Goal: Information Seeking & Learning: Understand process/instructions

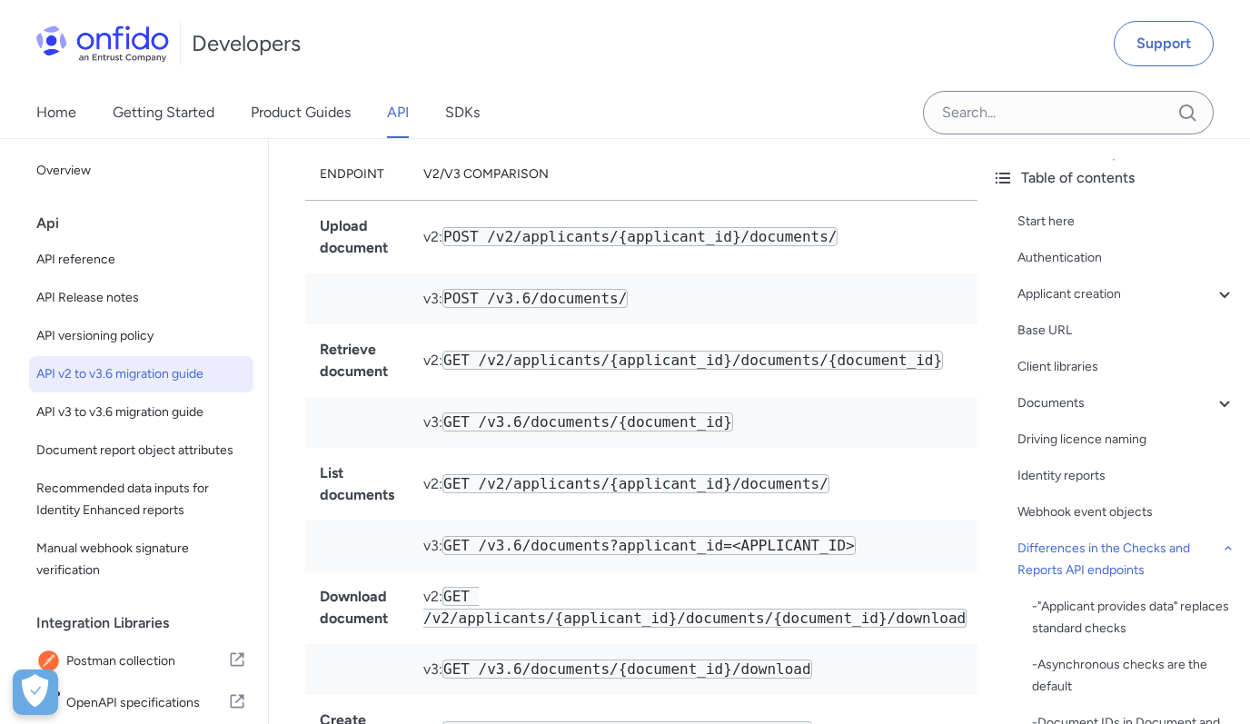
scroll to position [9237, 0]
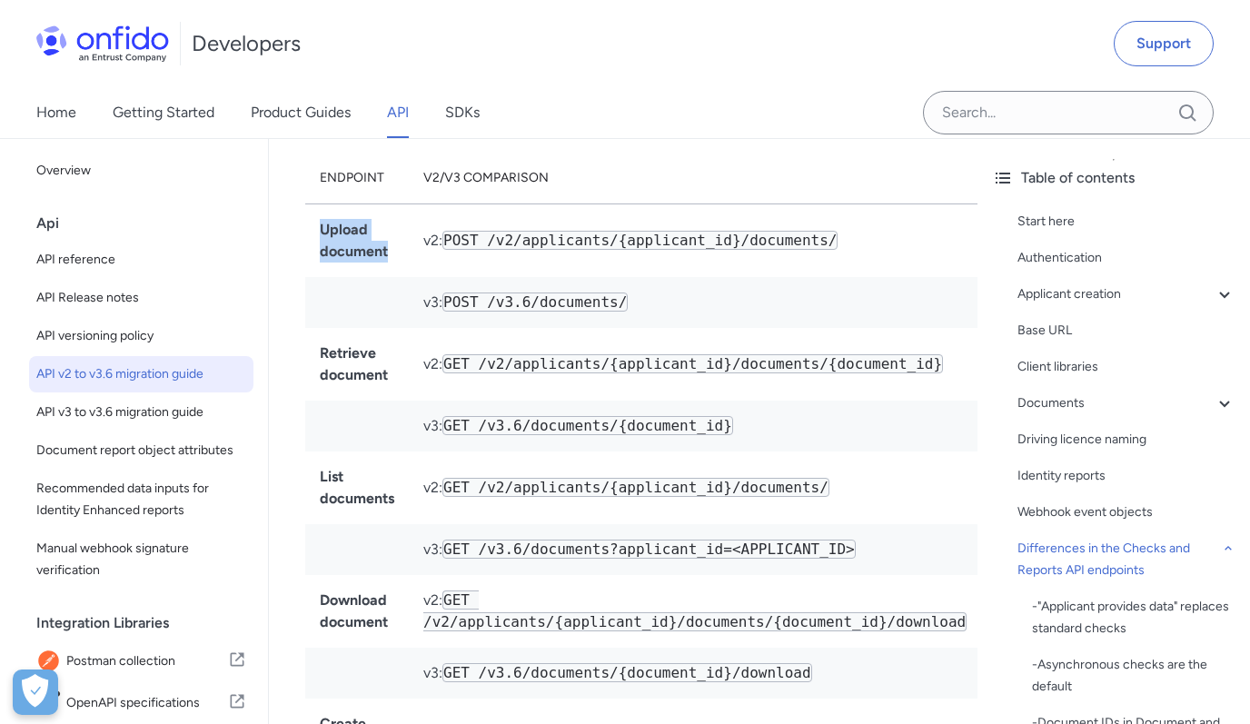
drag, startPoint x: 321, startPoint y: 232, endPoint x: 392, endPoint y: 259, distance: 76.4
click at [392, 259] on td "Upload document" at bounding box center [357, 241] width 104 height 74
copy strong "Upload document"
click at [76, 255] on span "API reference" at bounding box center [141, 260] width 210 height 22
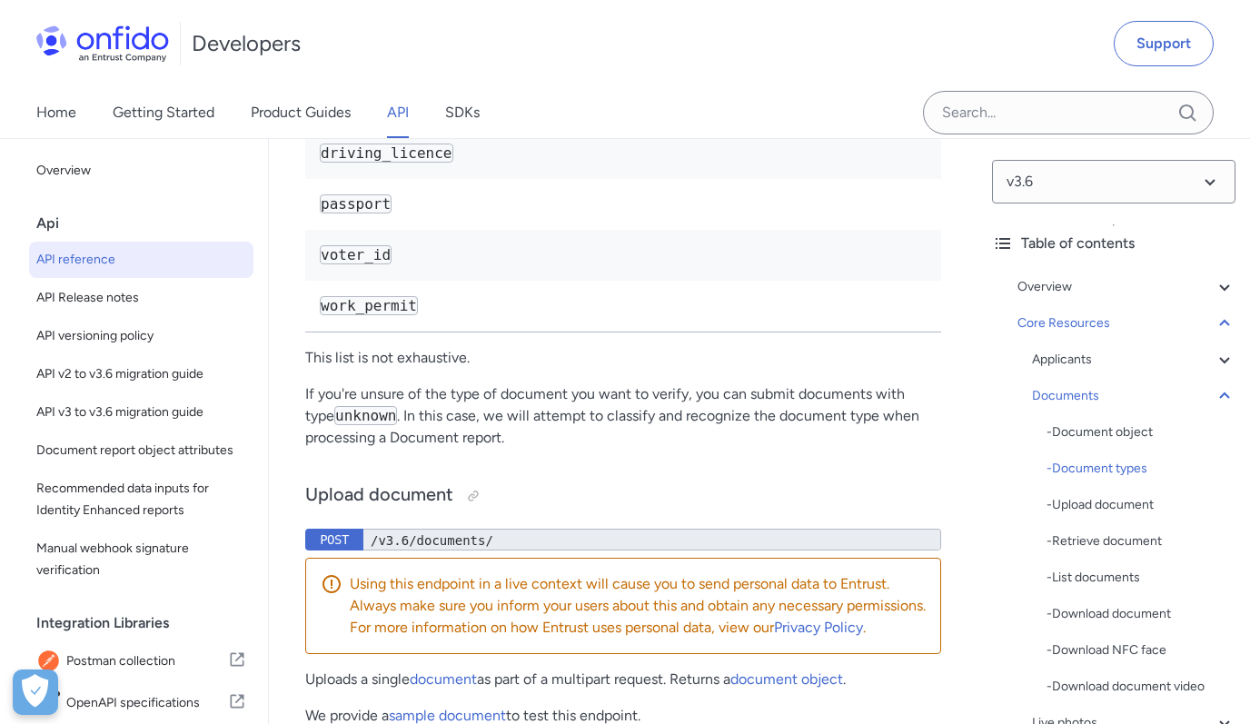
scroll to position [36559, 0]
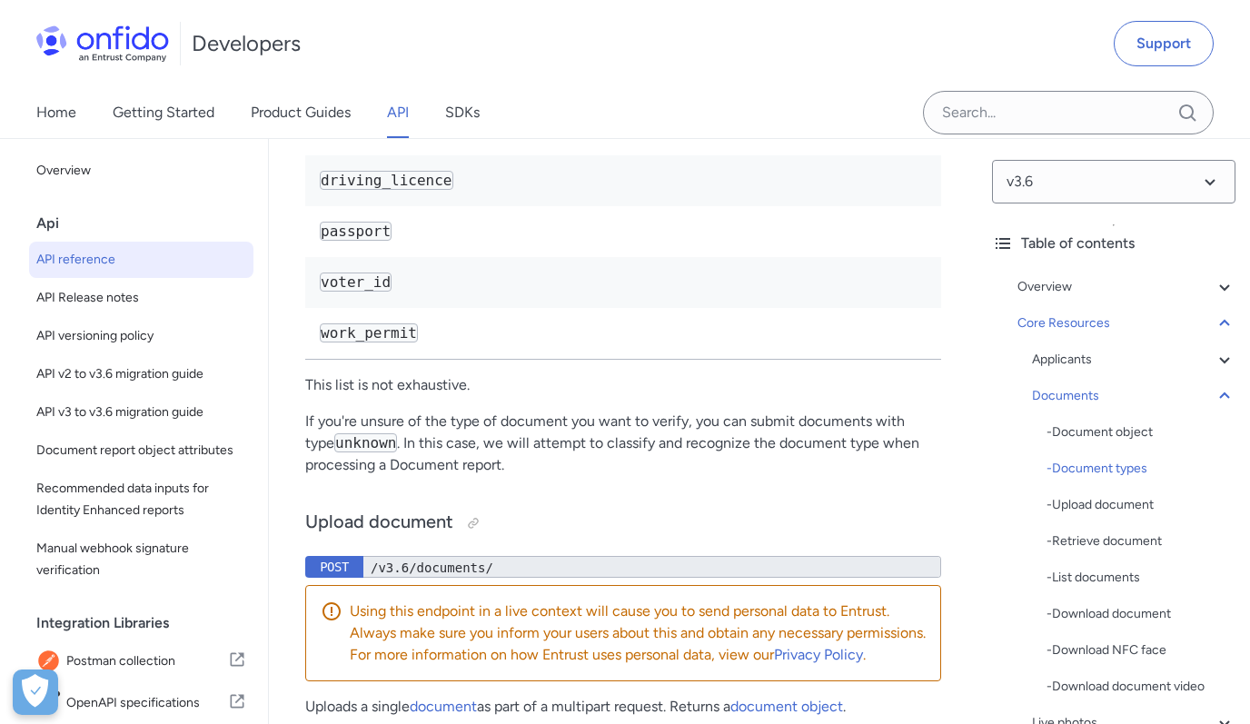
click at [781, 21] on link "uploading a document" at bounding box center [784, 12] width 145 height 17
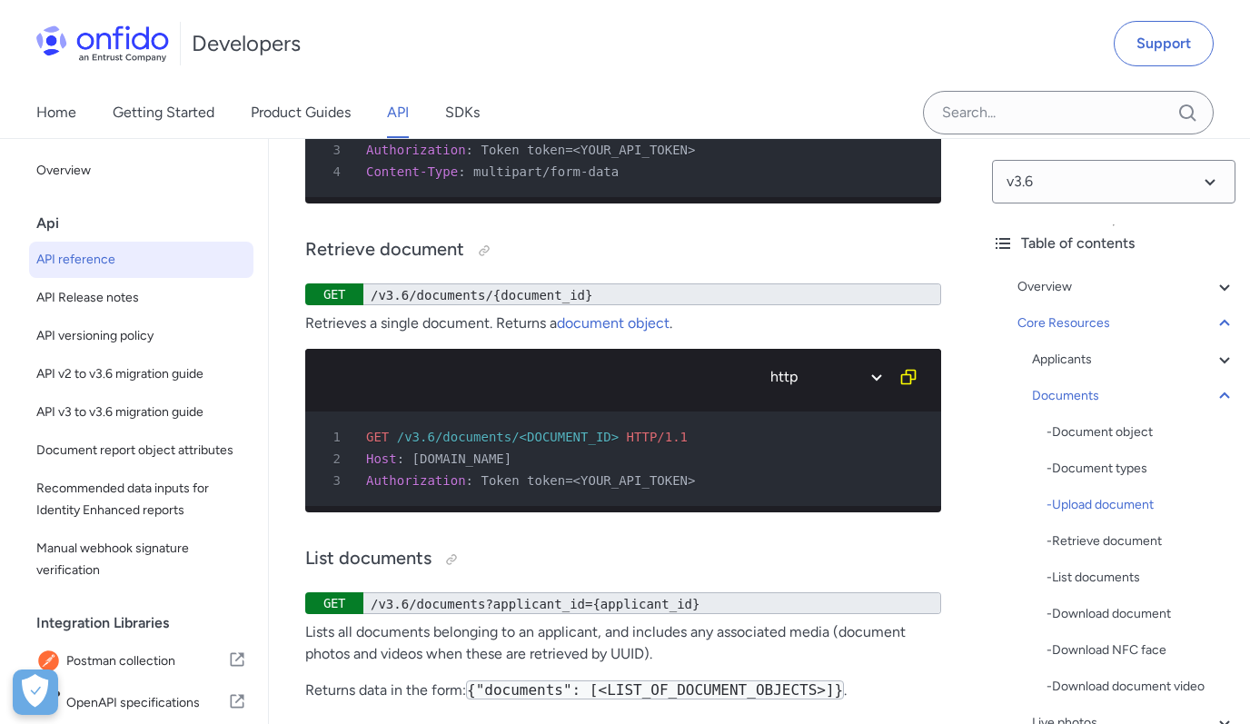
scroll to position [39374, 0]
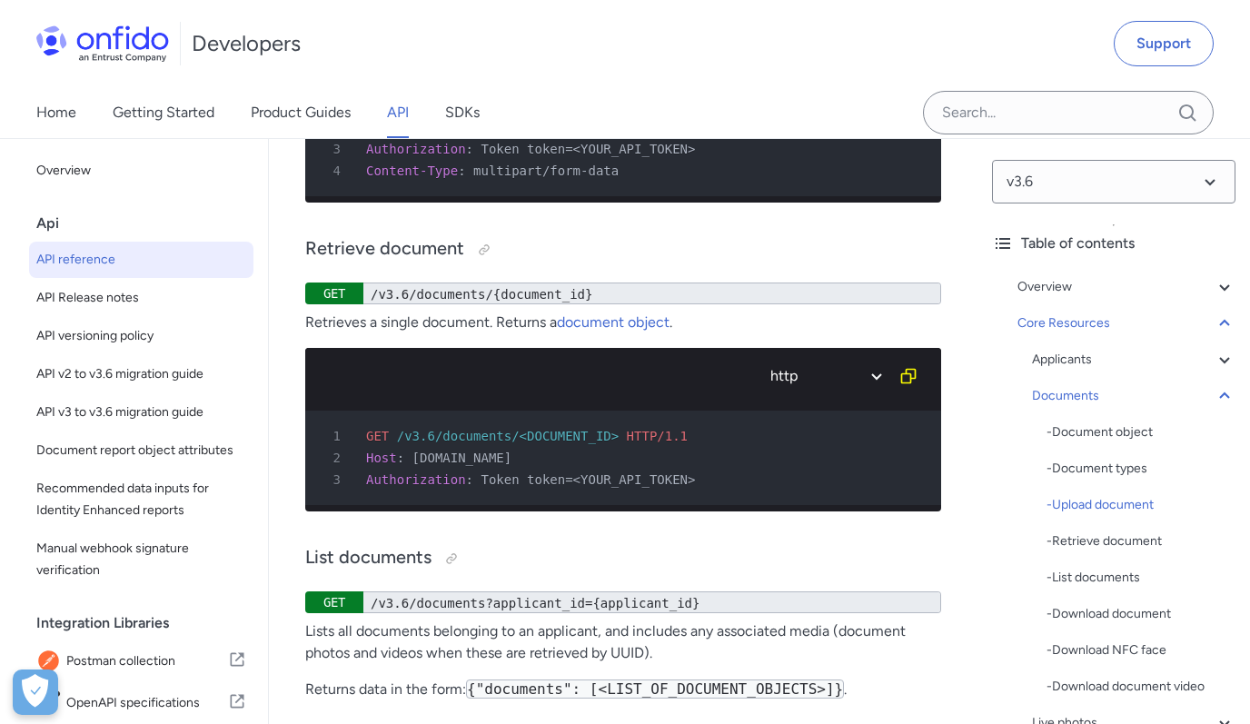
click at [871, 66] on select "ruby python php javascript java http bash" at bounding box center [824, 46] width 136 height 42
select select "bash"
click at [756, 66] on select "ruby python php javascript java http bash" at bounding box center [824, 46] width 136 height 42
select select "bash"
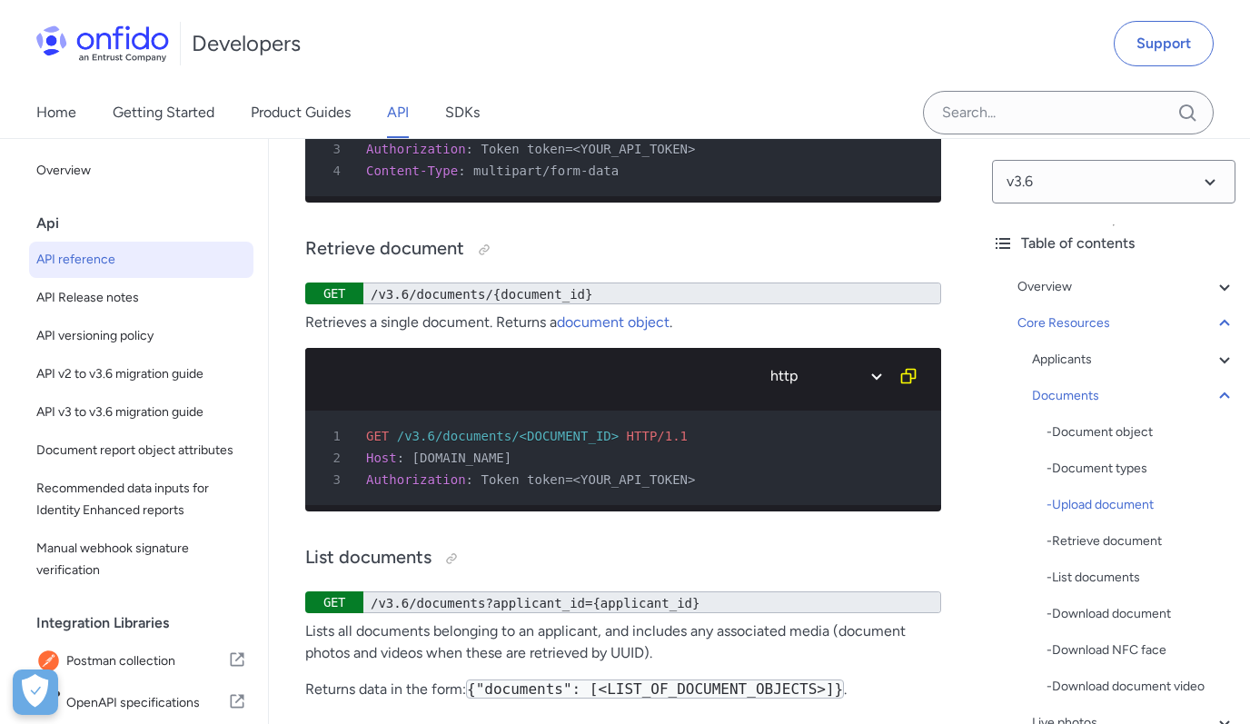
select select "bash"
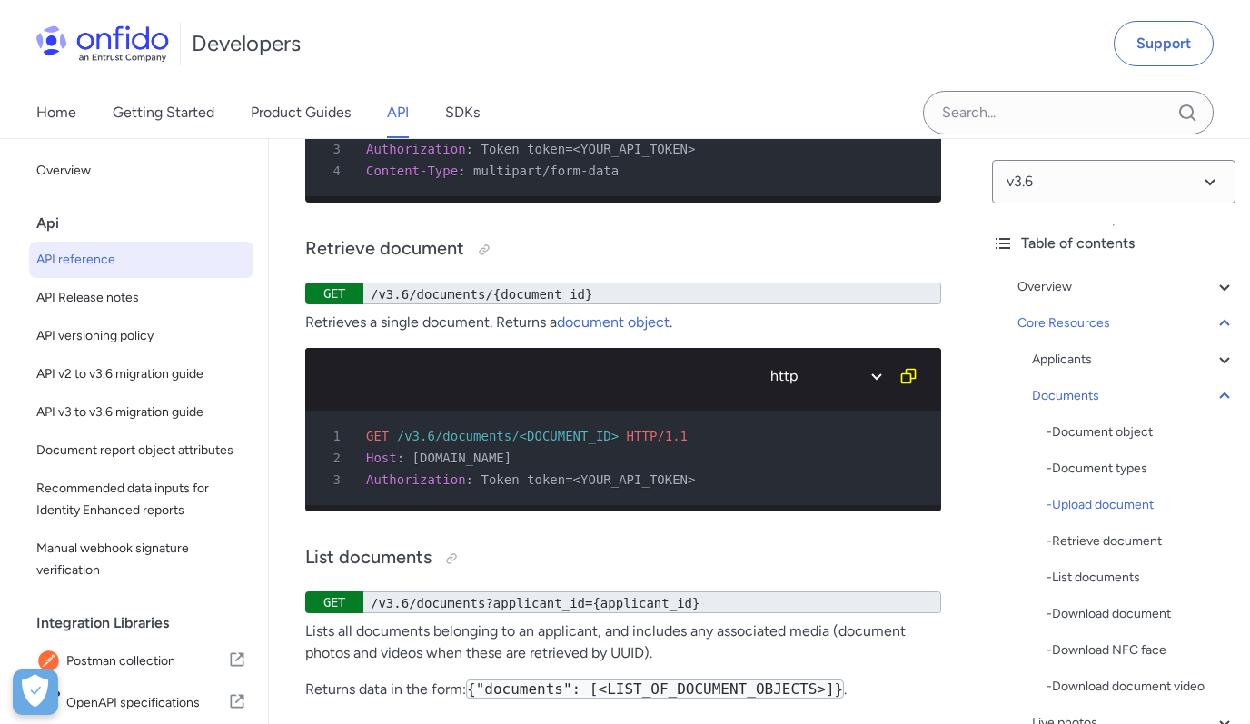
select select "bash"
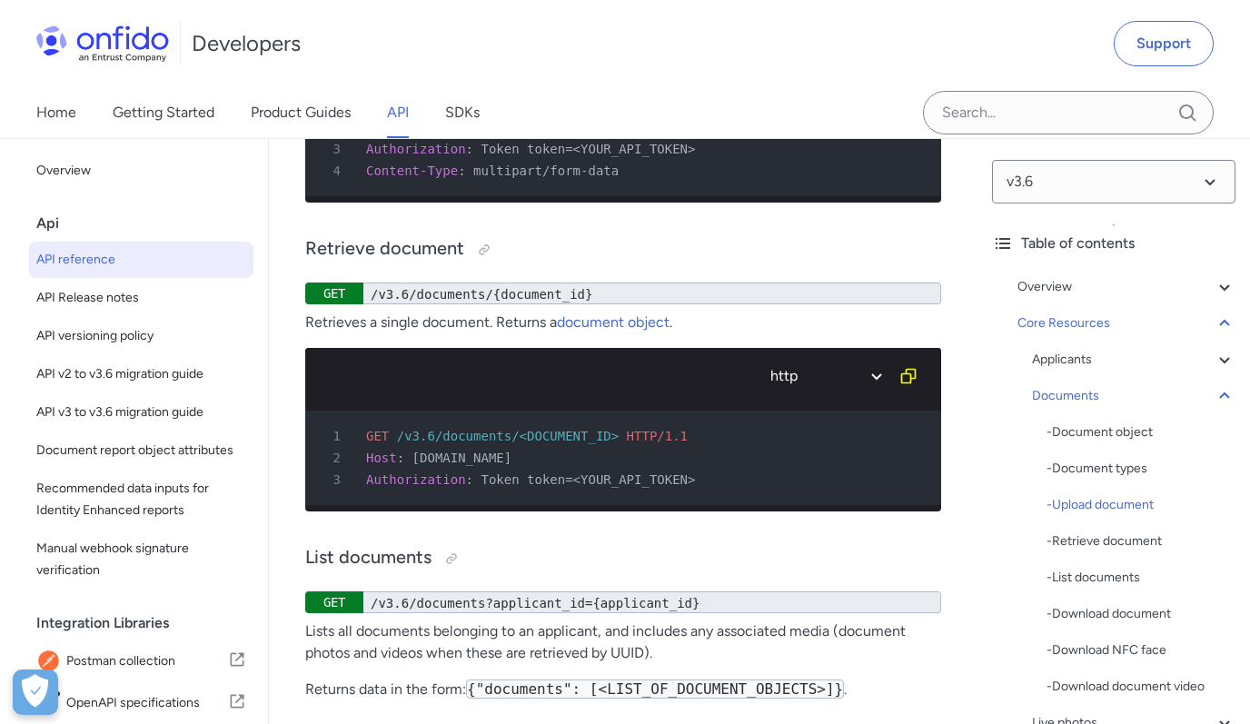
select select "bash"
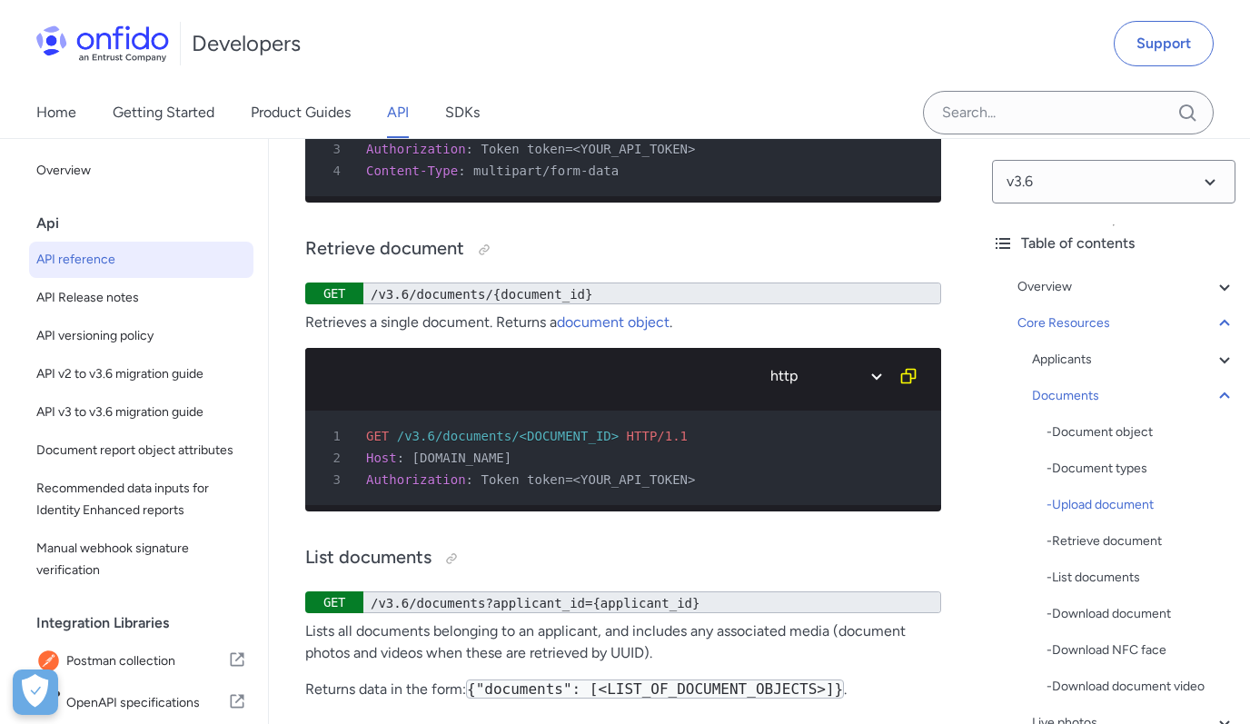
select select "bash"
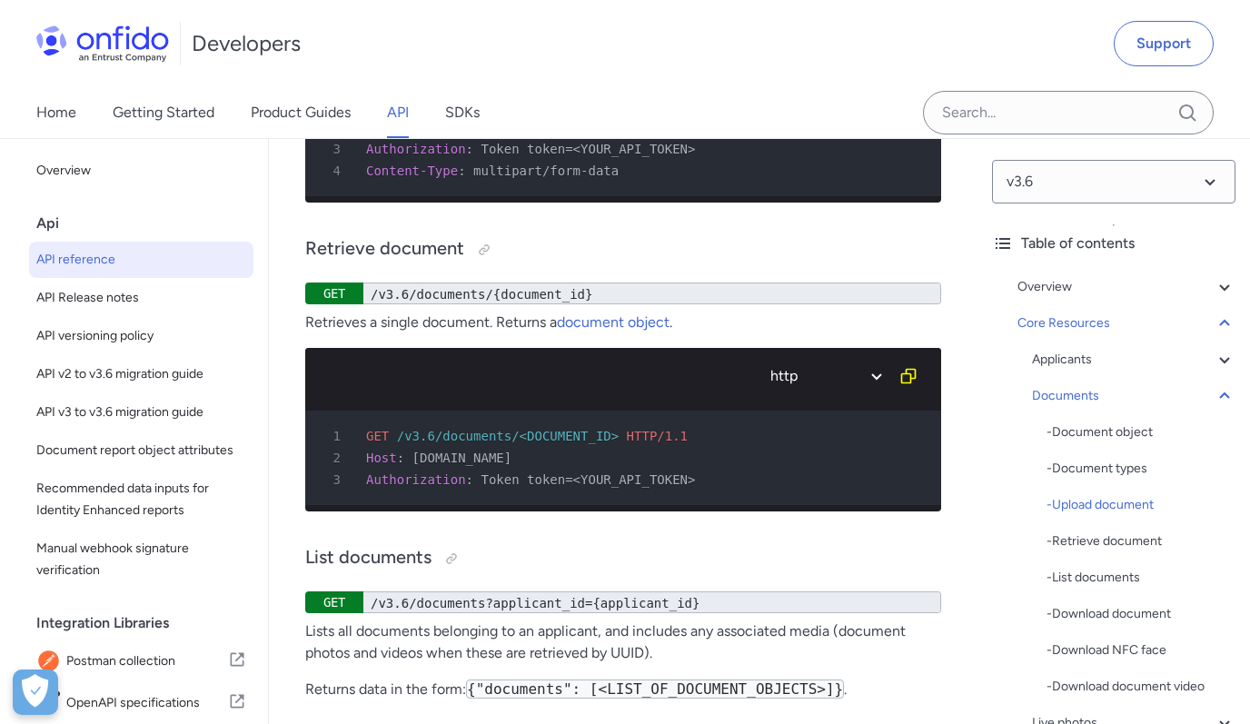
select select "bash"
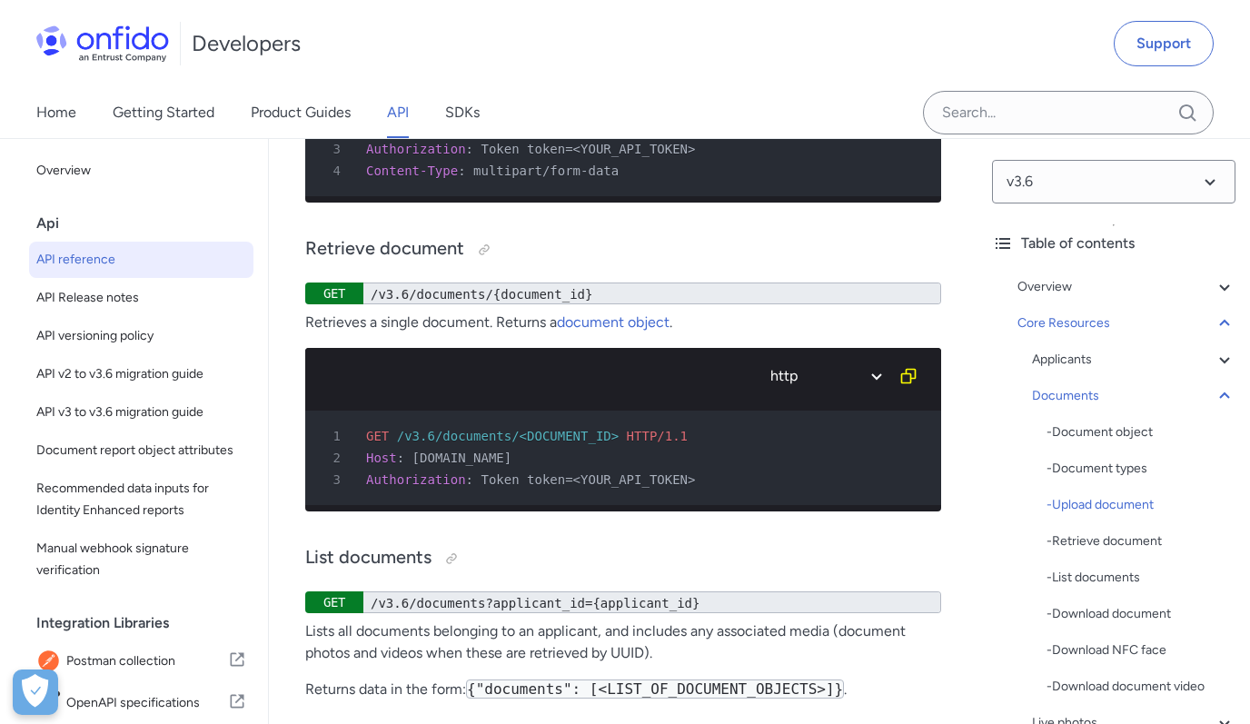
select select "bash"
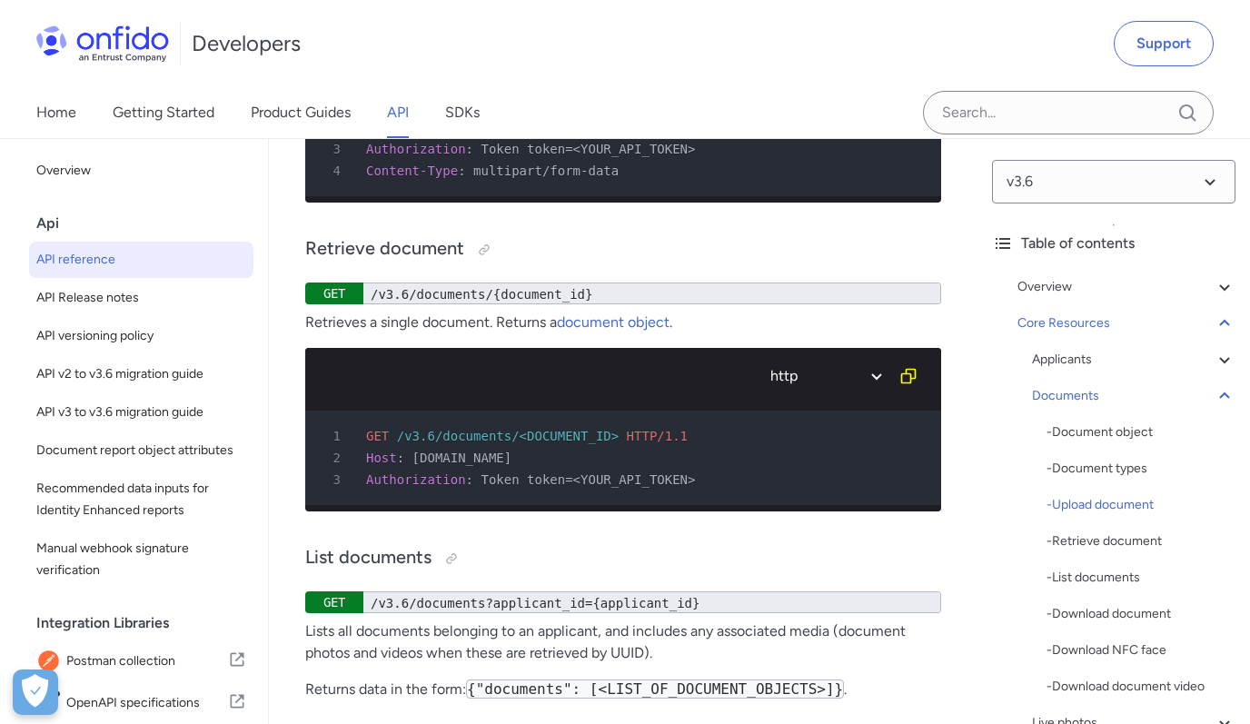
select select "bash"
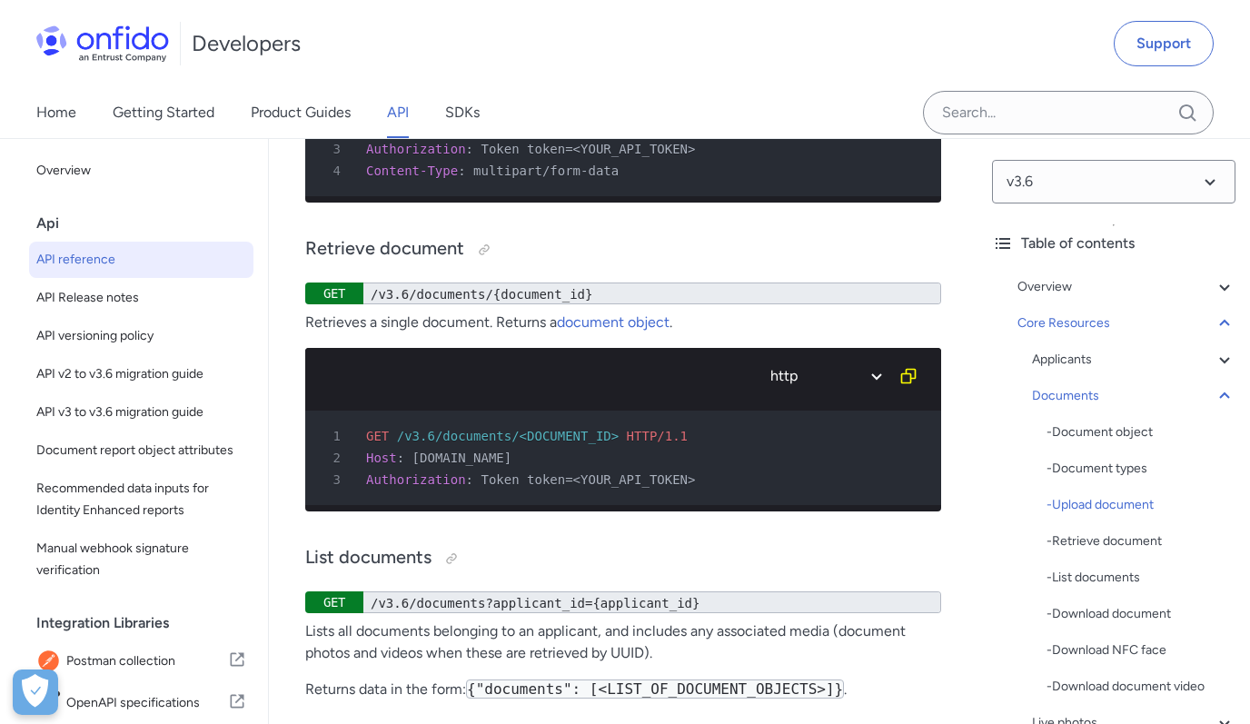
select select "bash"
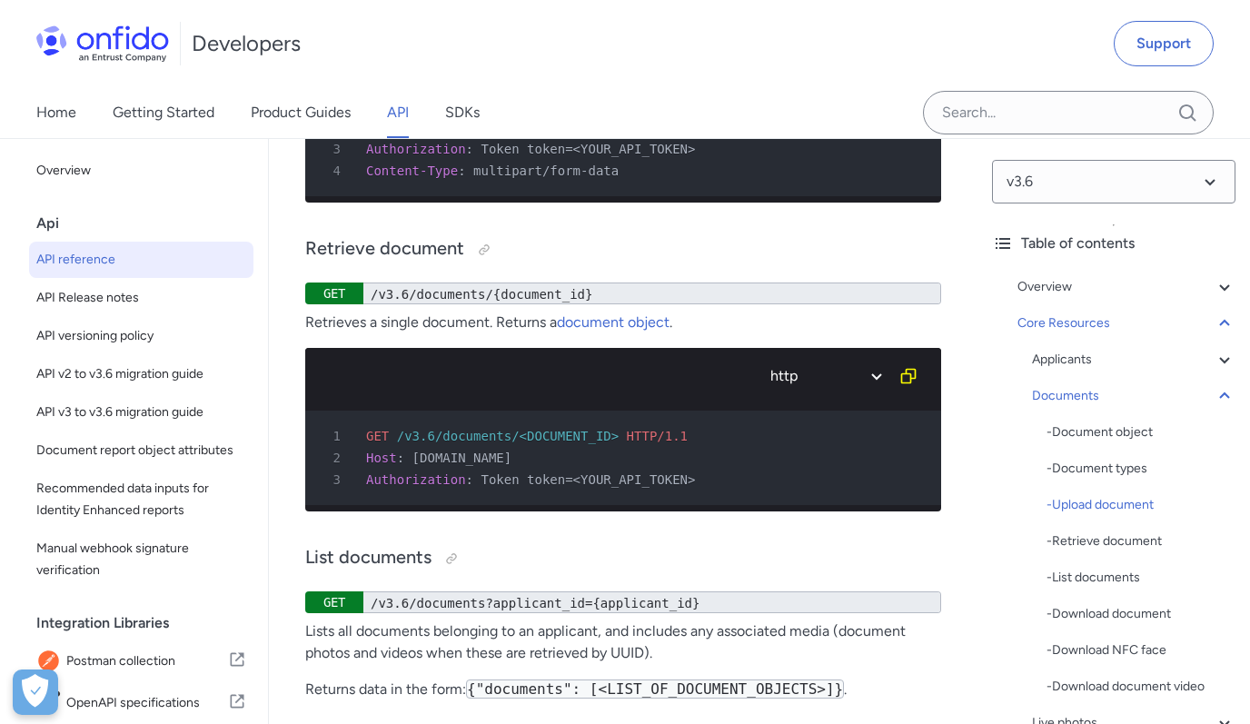
select select "bash"
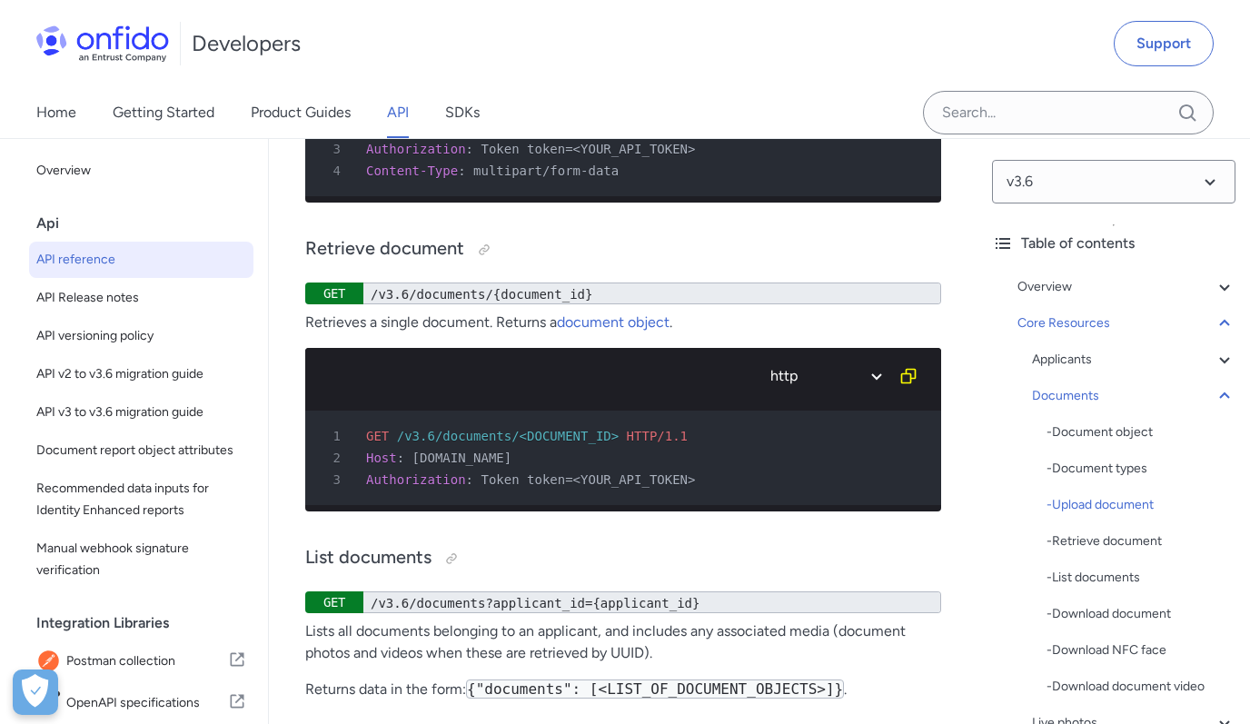
select select "bash"
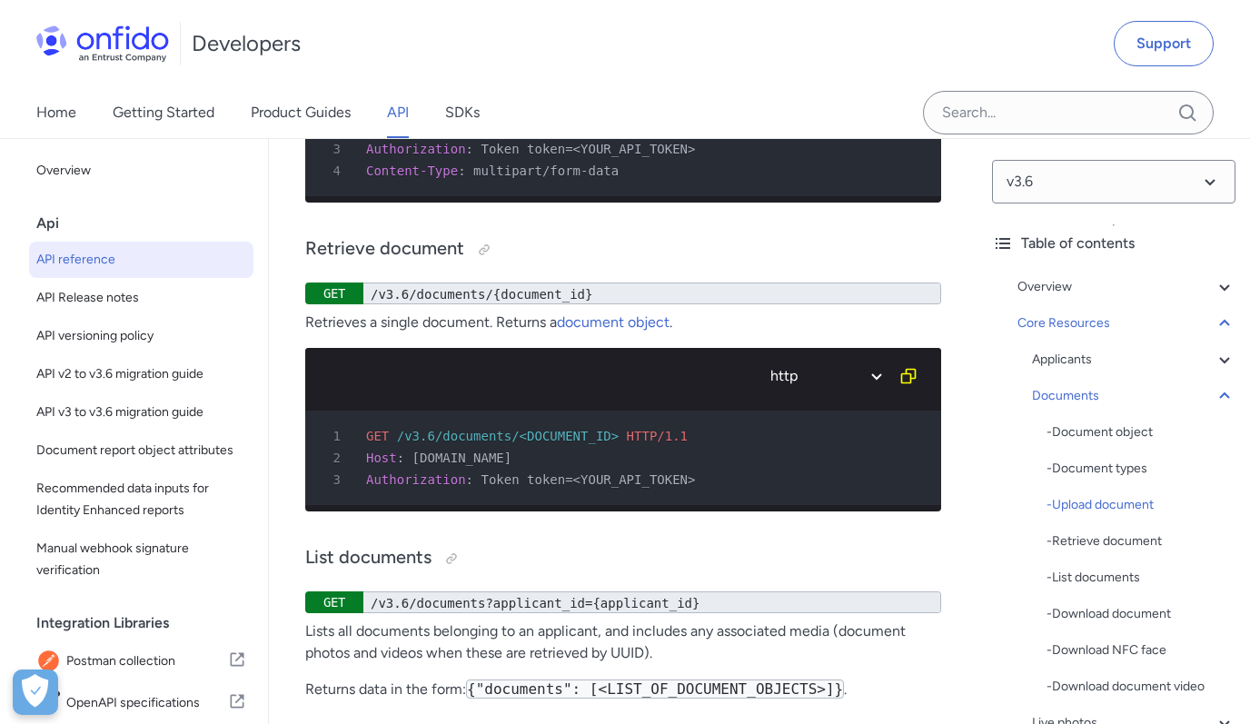
select select "bash"
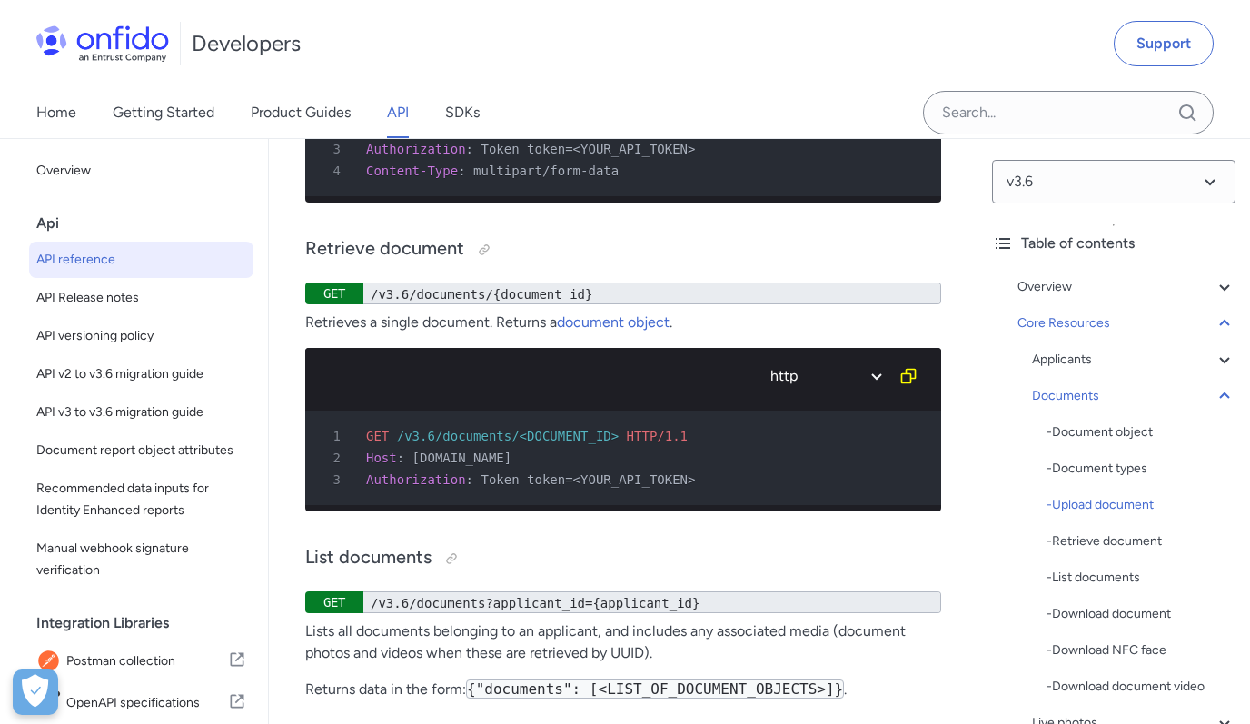
select select "bash"
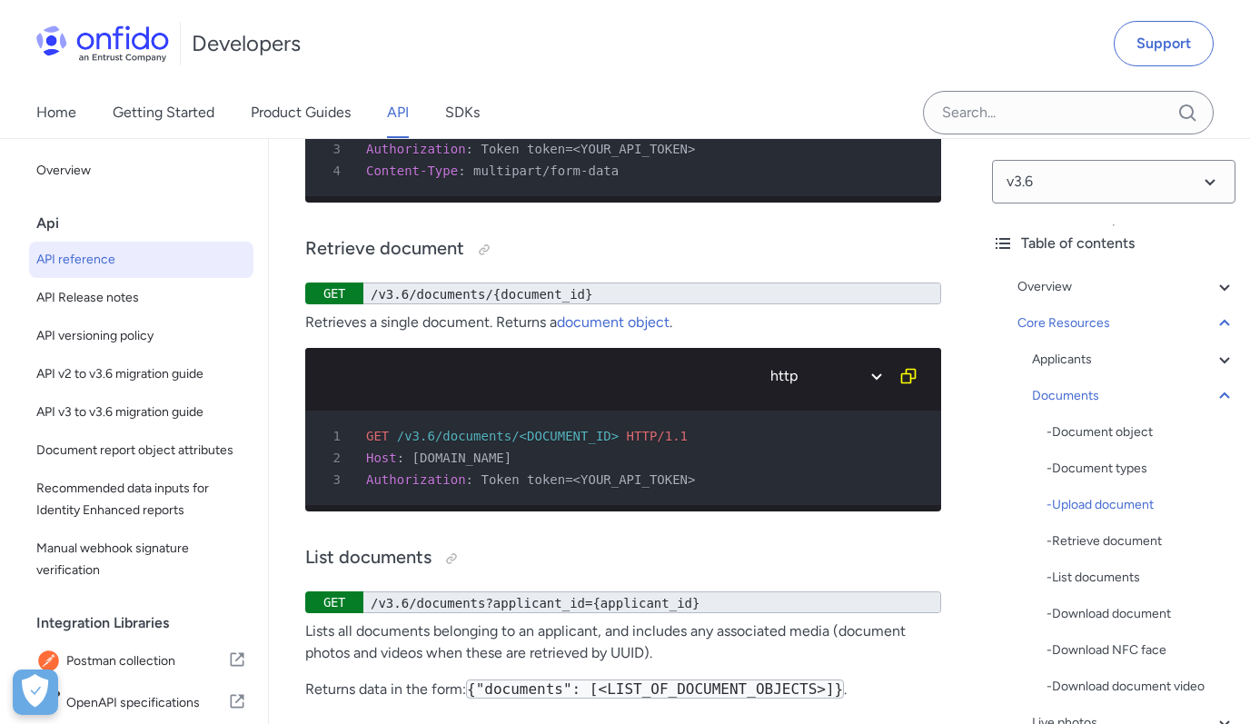
select select "bash"
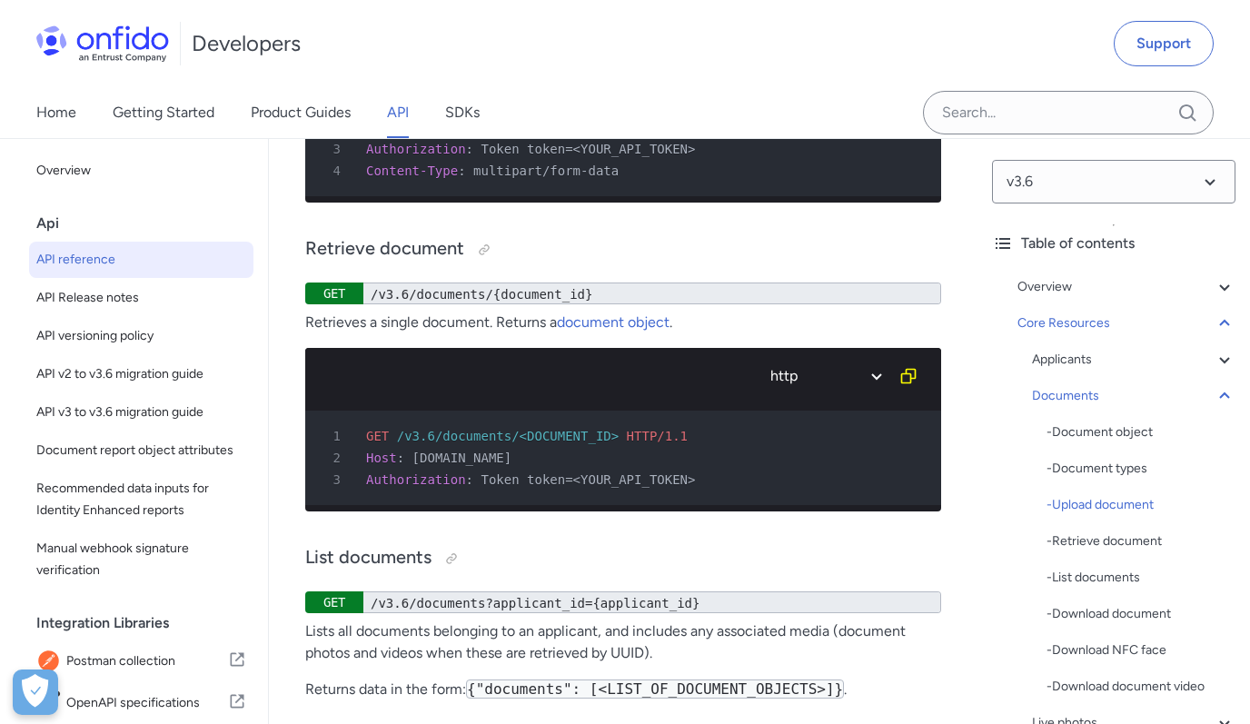
select select "bash"
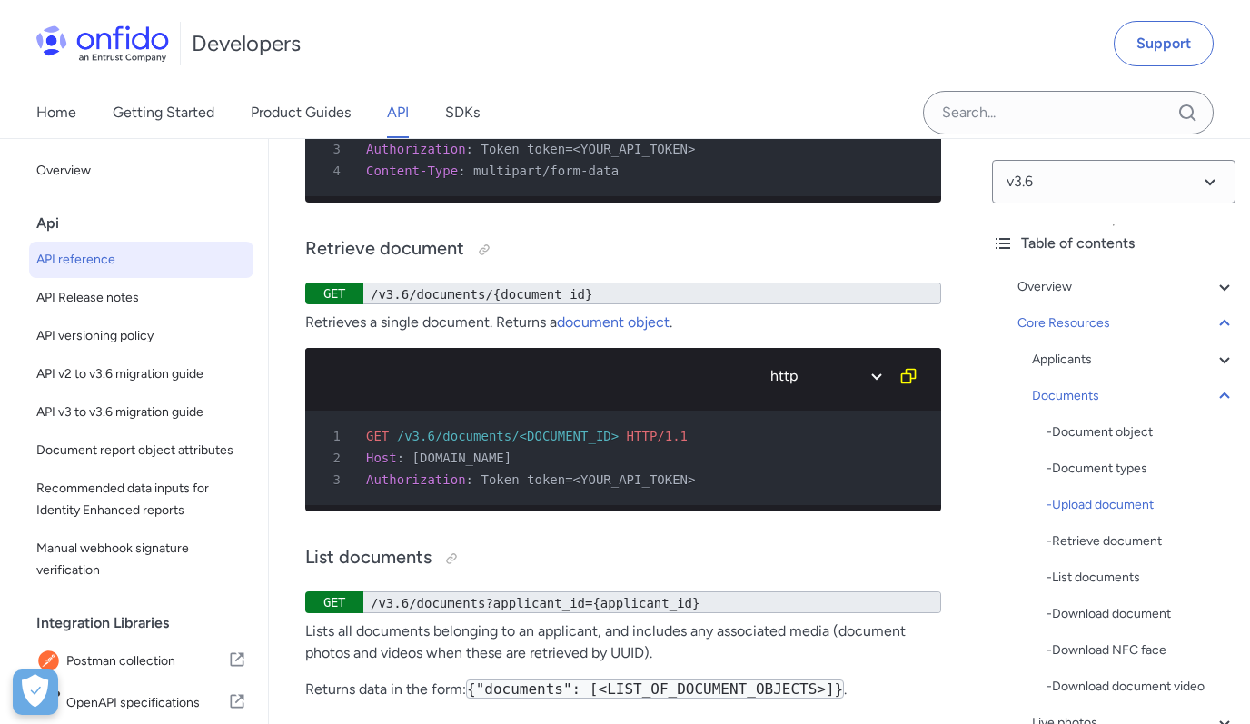
select select "bash"
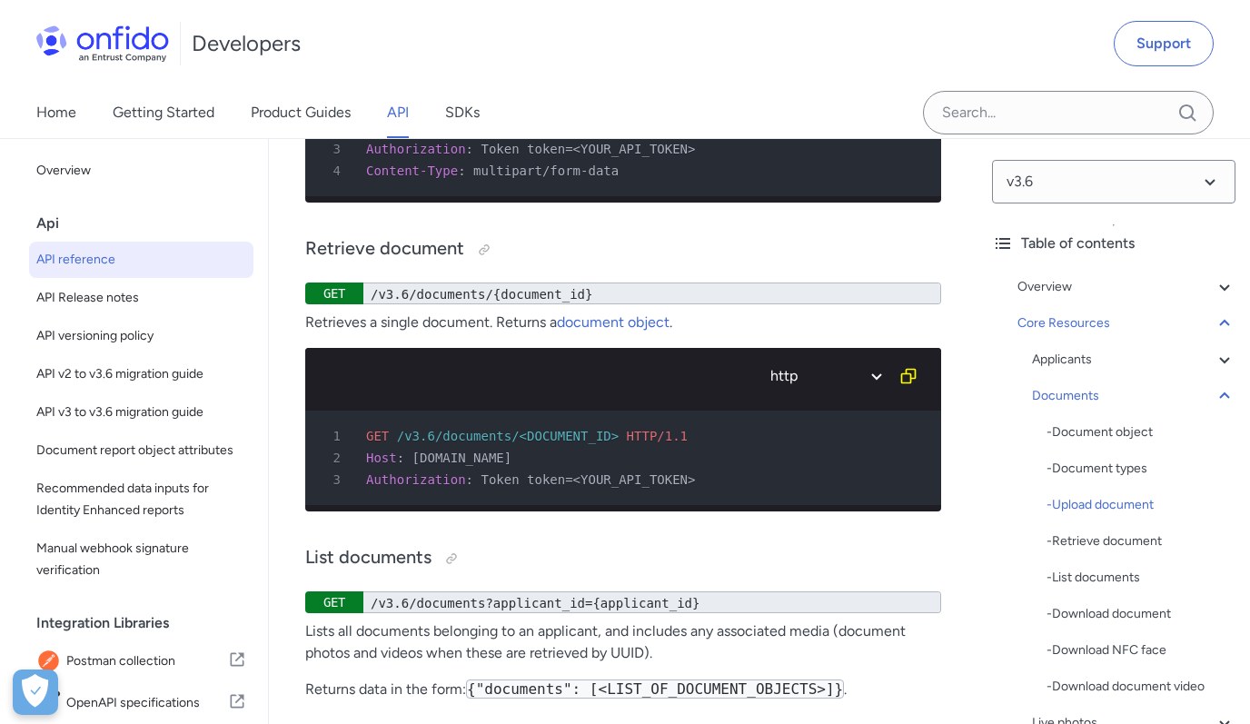
select select "bash"
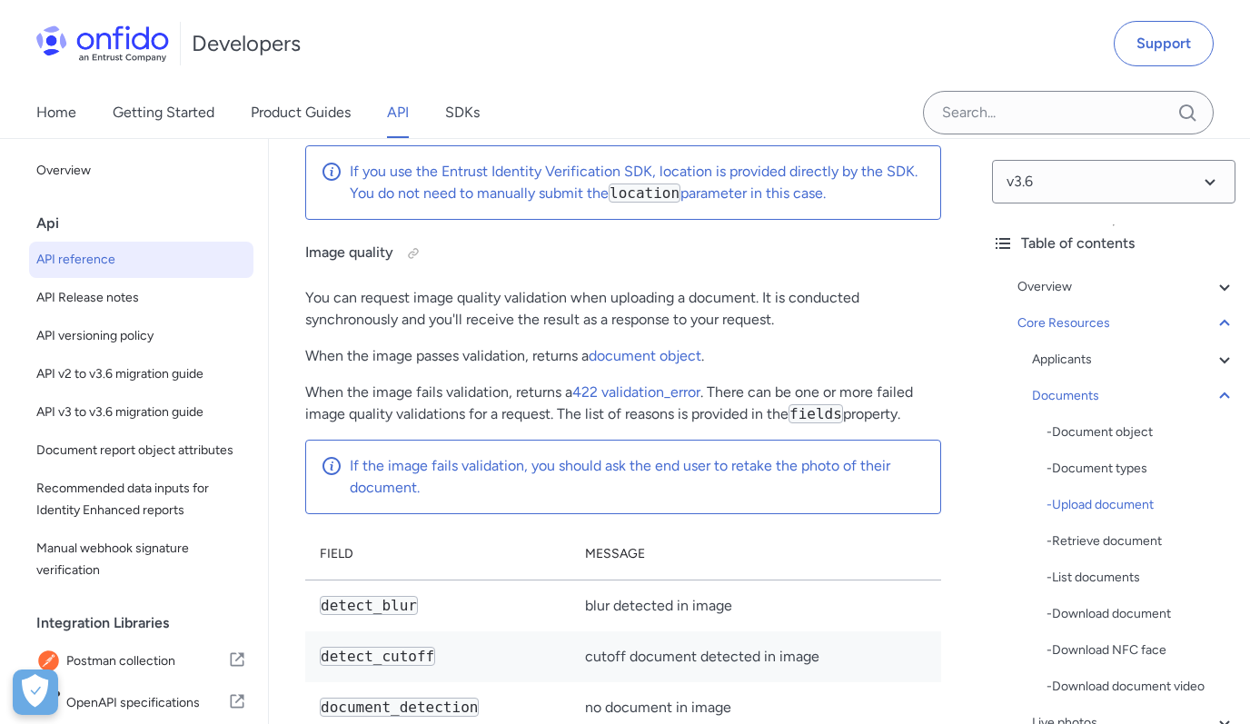
scroll to position [37534, 0]
